Goal: Submit feedback/report problem

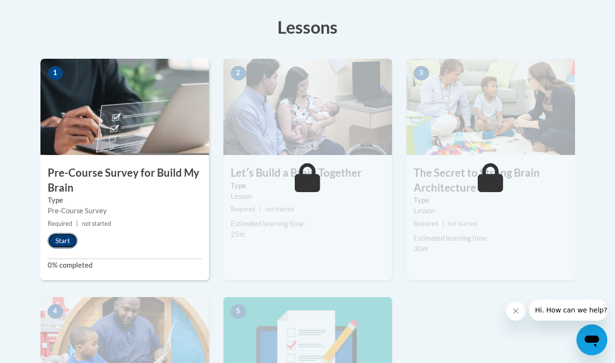
click at [48, 238] on button "Start" at bounding box center [63, 240] width 30 height 15
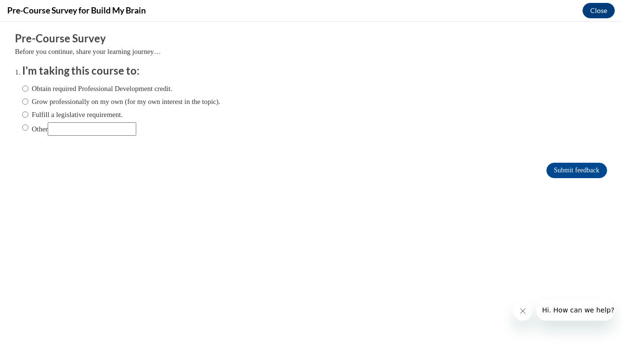
click at [79, 113] on label "Fulfill a legislative requirement." at bounding box center [72, 114] width 101 height 11
click at [28, 113] on input "Fulfill a legislative requirement." at bounding box center [25, 114] width 6 height 11
radio input "true"
click at [95, 88] on label "Obtain required Professional Development credit." at bounding box center [97, 88] width 150 height 11
click at [28, 88] on input "Obtain required Professional Development credit." at bounding box center [25, 88] width 6 height 11
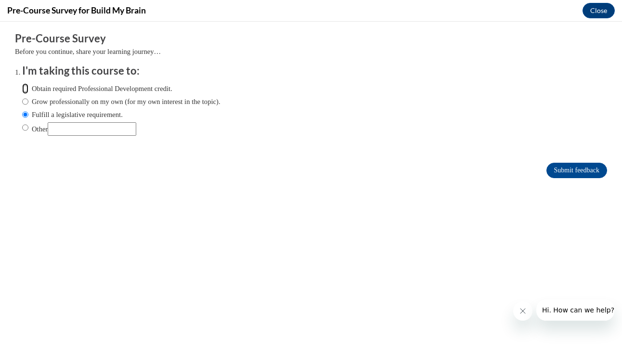
radio input "true"
click at [96, 104] on label "Grow professionally on my own (for my own interest in the topic)." at bounding box center [121, 101] width 198 height 11
click at [28, 104] on input "Grow professionally on my own (for my own interest in the topic)." at bounding box center [25, 101] width 6 height 11
radio input "true"
click at [106, 93] on label "Obtain required Professional Development credit." at bounding box center [97, 88] width 150 height 11
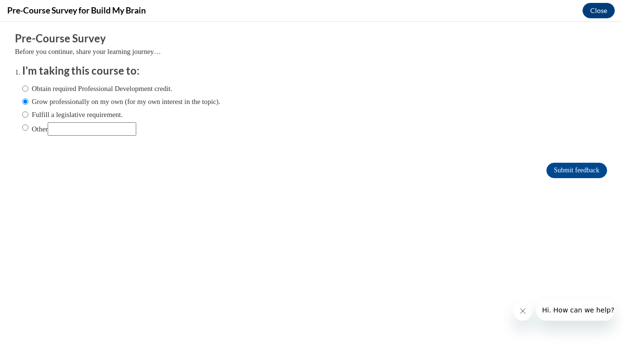
click at [28, 93] on input "Obtain required Professional Development credit." at bounding box center [25, 88] width 6 height 11
radio input "true"
click at [584, 174] on input "Submit feedback" at bounding box center [576, 170] width 61 height 15
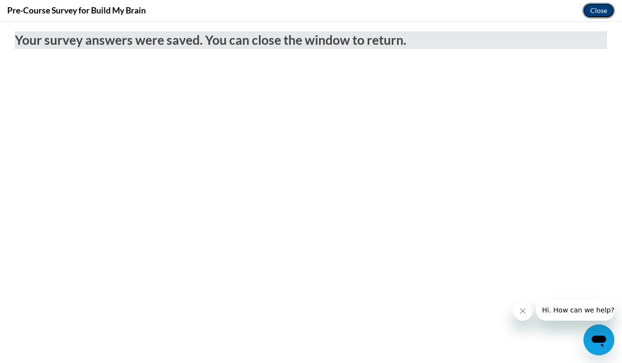
click at [591, 13] on button "Close" at bounding box center [598, 10] width 32 height 15
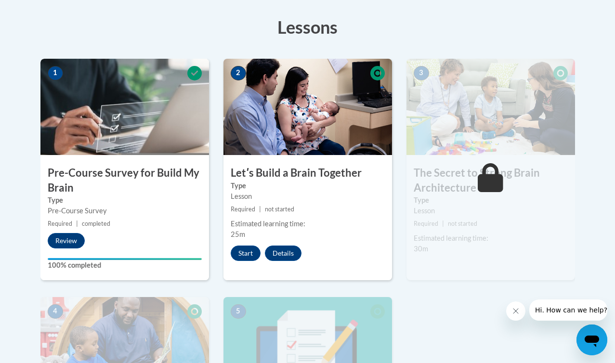
click at [522, 307] on button "Close message from company" at bounding box center [515, 310] width 19 height 19
click at [237, 249] on button "Start" at bounding box center [246, 252] width 30 height 15
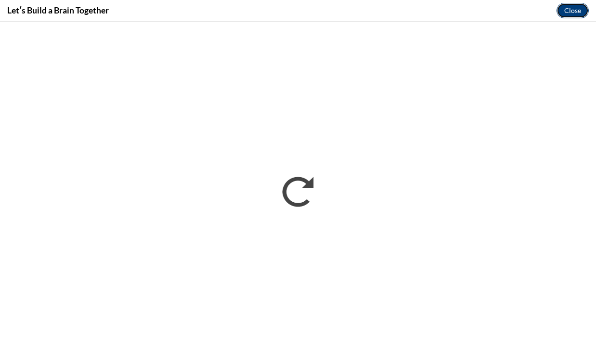
click at [569, 7] on button "Close" at bounding box center [572, 10] width 32 height 15
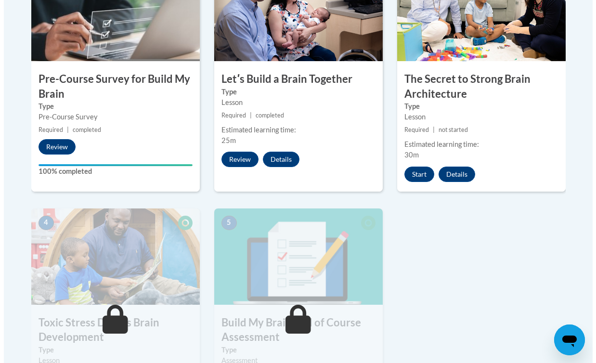
scroll to position [289, 0]
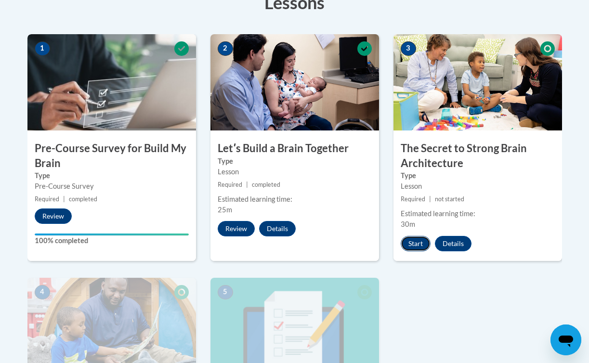
click at [418, 246] on button "Start" at bounding box center [415, 243] width 30 height 15
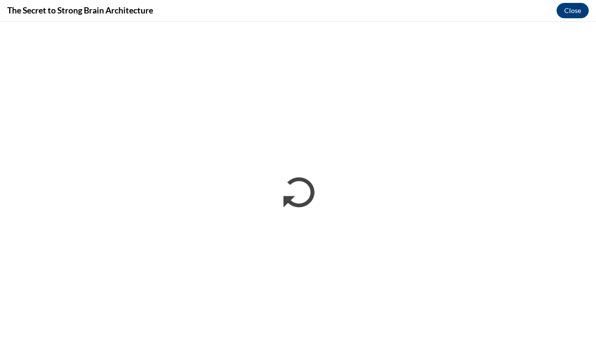
scroll to position [0, 0]
